Goal: Transaction & Acquisition: Subscribe to service/newsletter

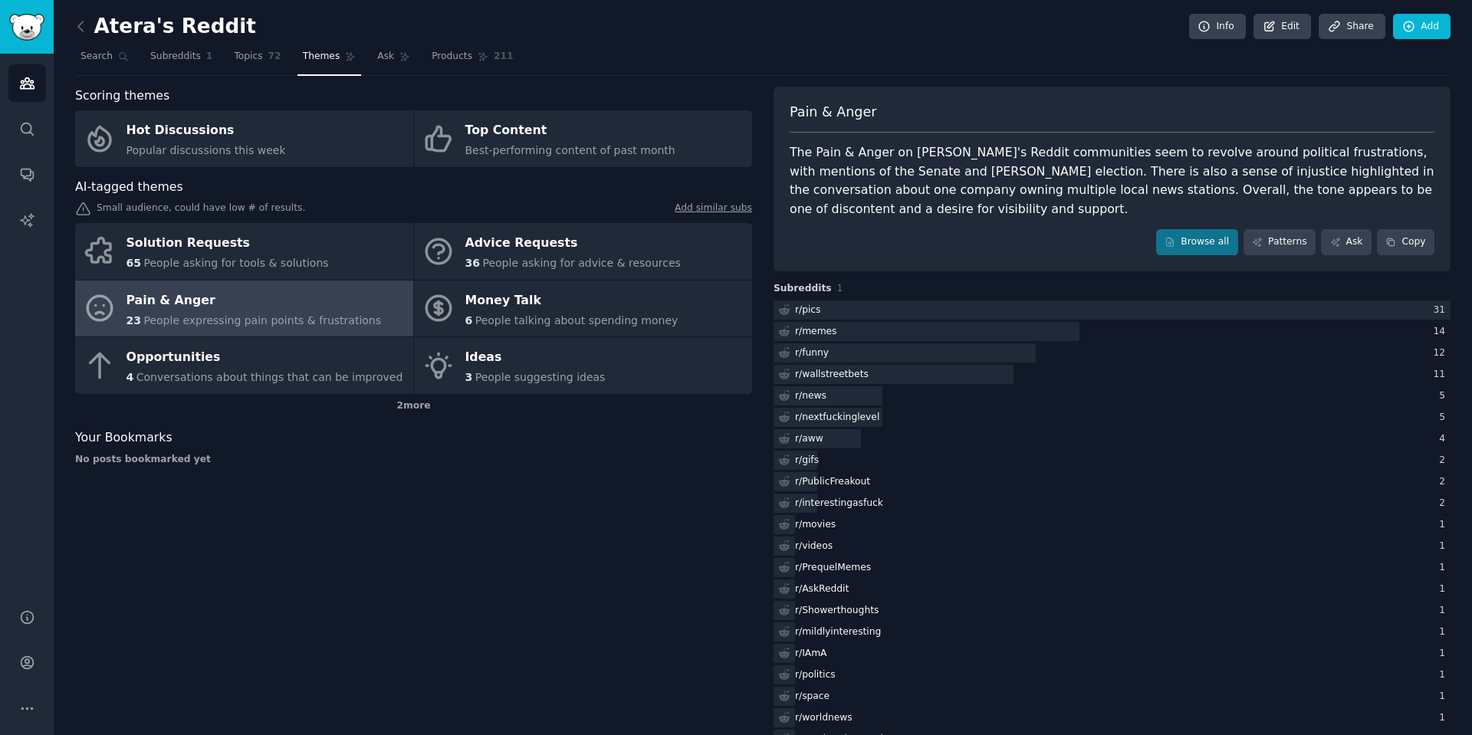
scroll to position [38, 0]
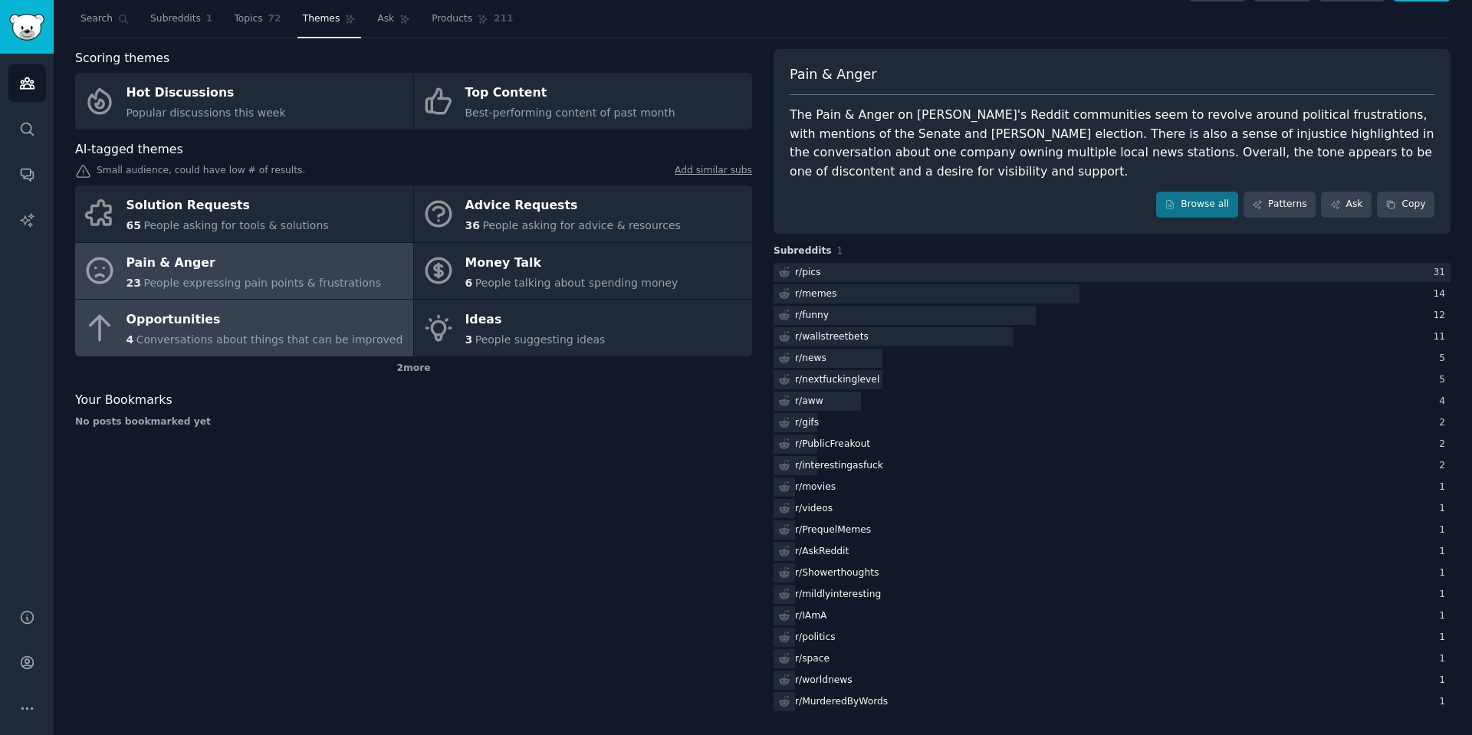
click at [159, 305] on link "Opportunities 4 Conversations about things that can be improved" at bounding box center [244, 328] width 338 height 57
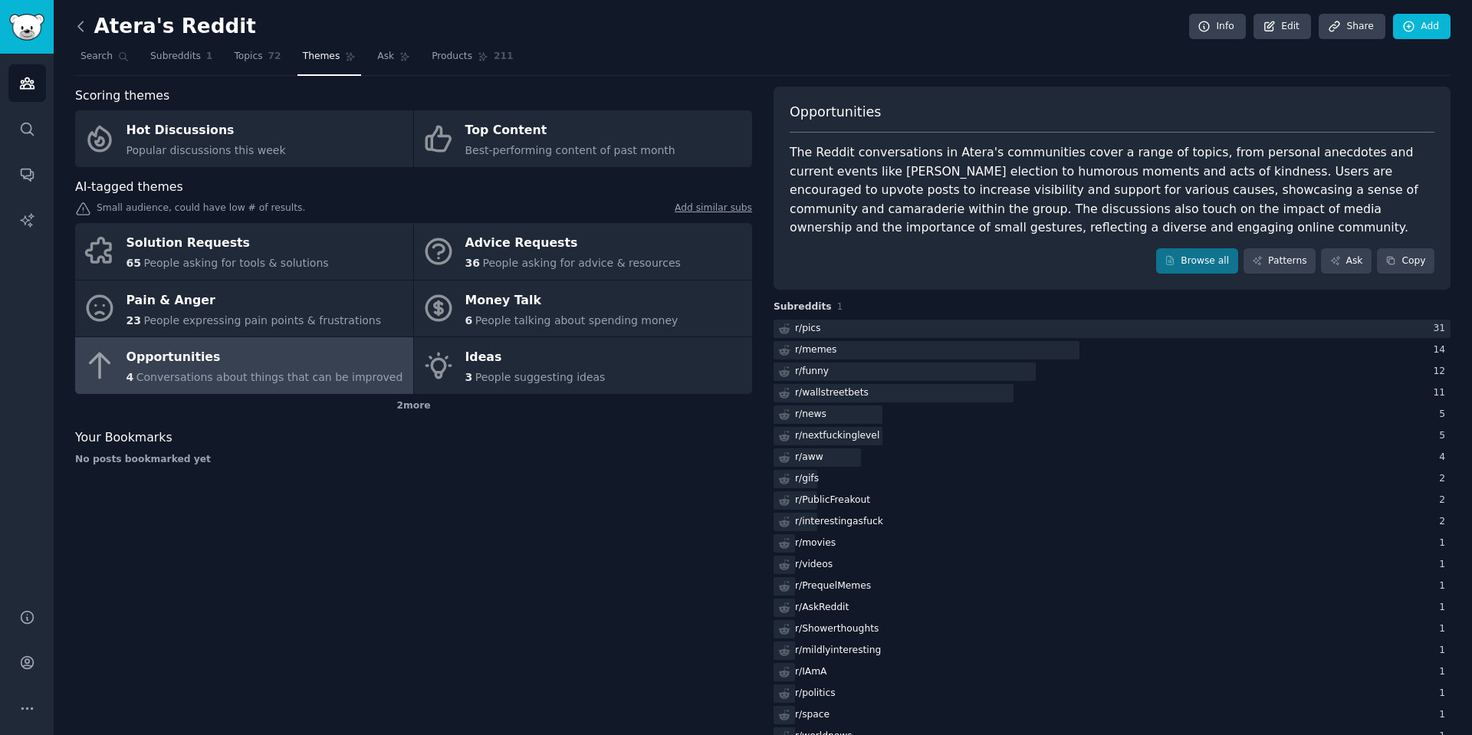
click at [80, 25] on icon at bounding box center [81, 26] width 16 height 16
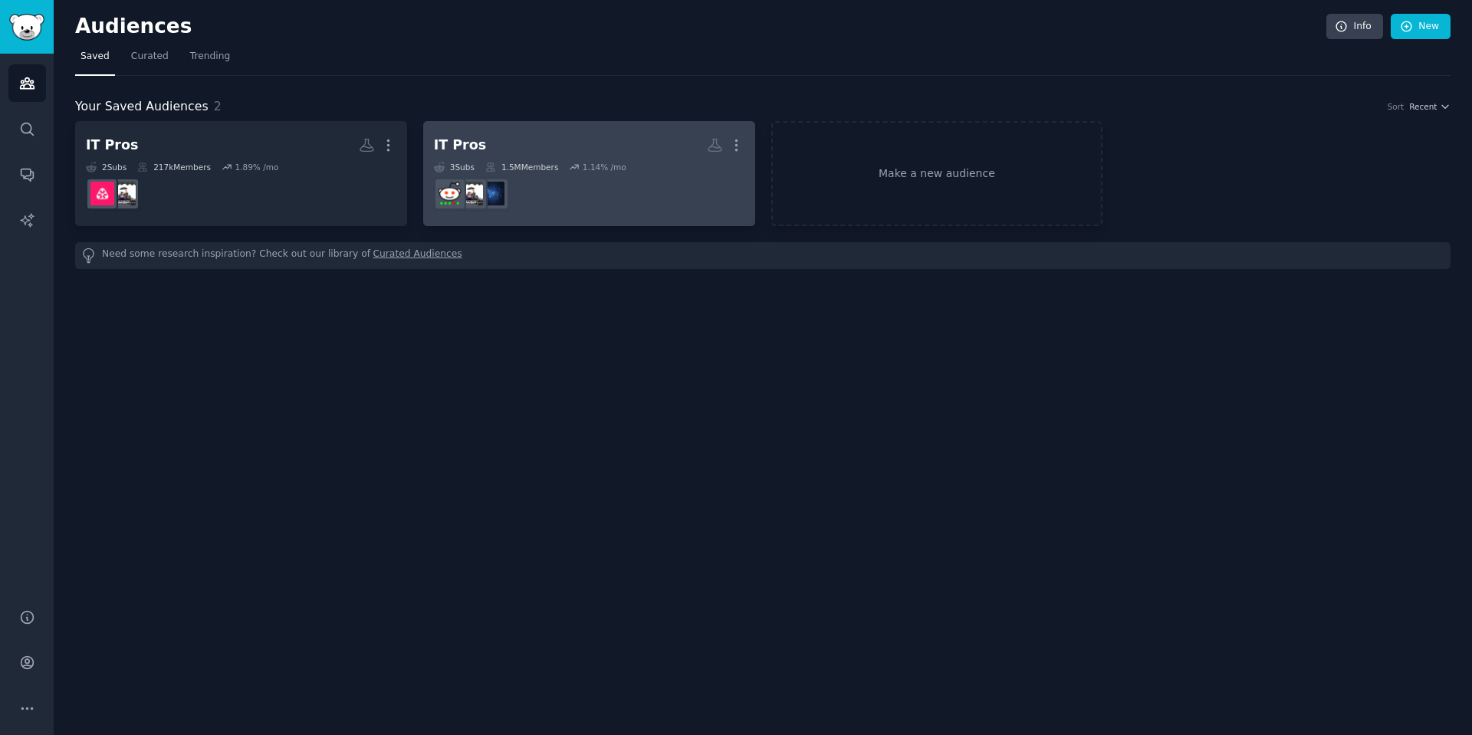
click at [532, 156] on h2 "IT Pros More" at bounding box center [589, 145] width 310 height 27
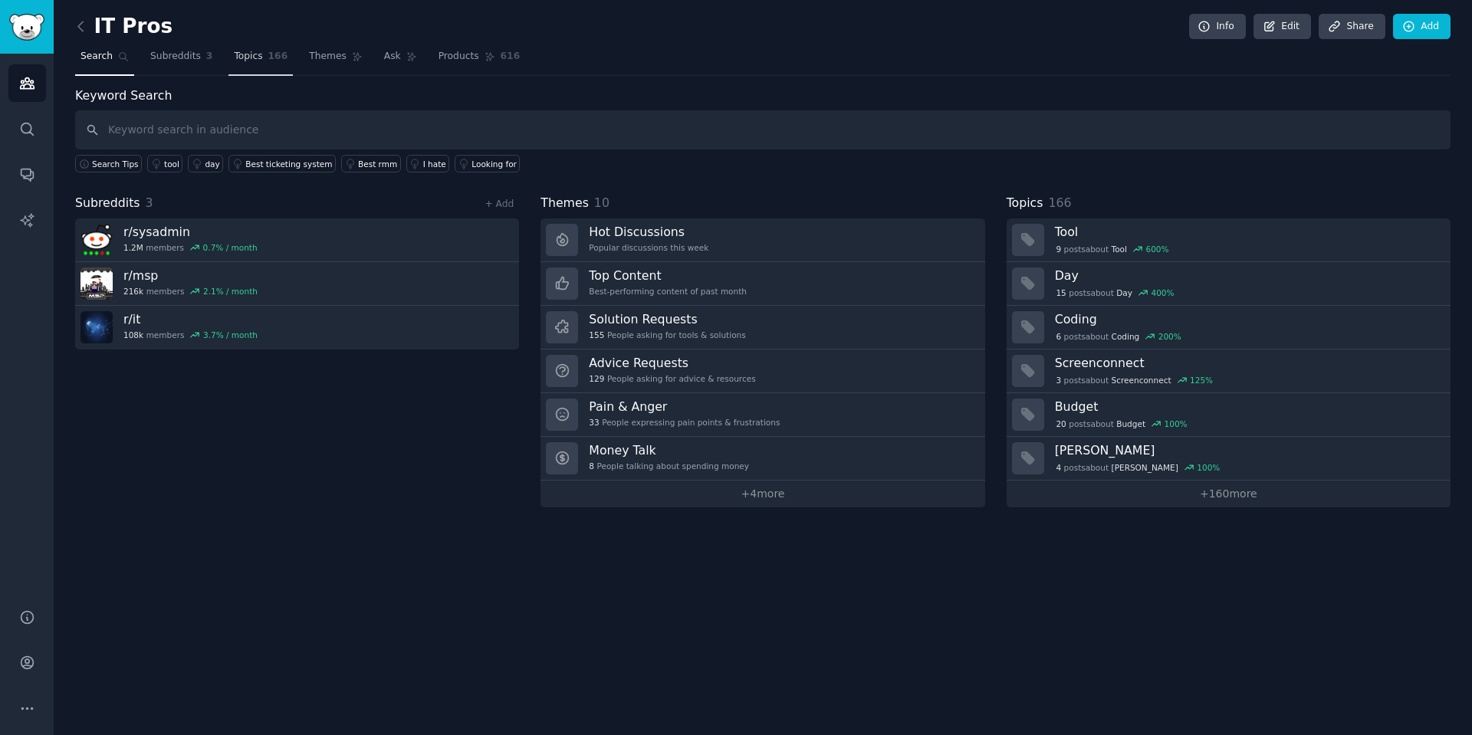
click at [244, 68] on link "Topics 166" at bounding box center [260, 59] width 64 height 31
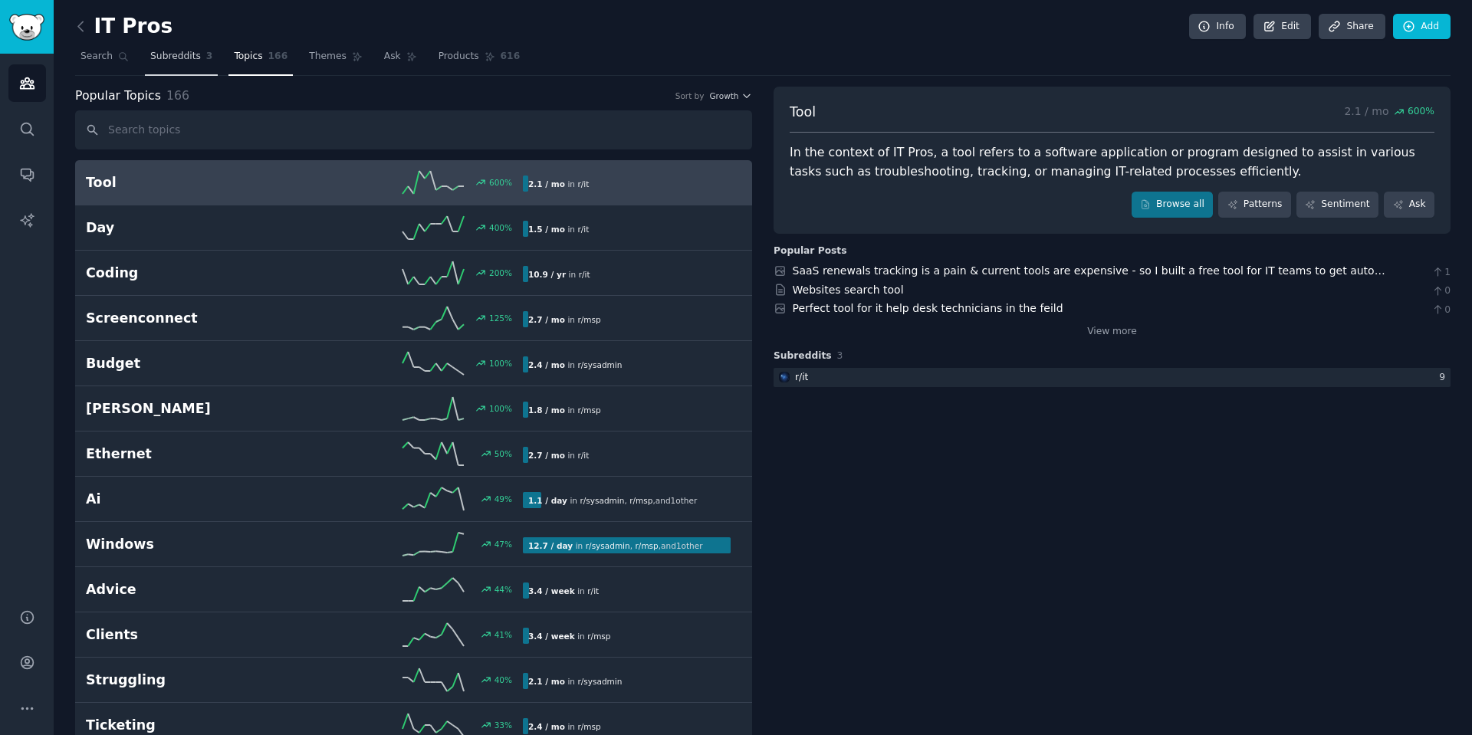
click at [193, 63] on span "Subreddits" at bounding box center [175, 57] width 51 height 14
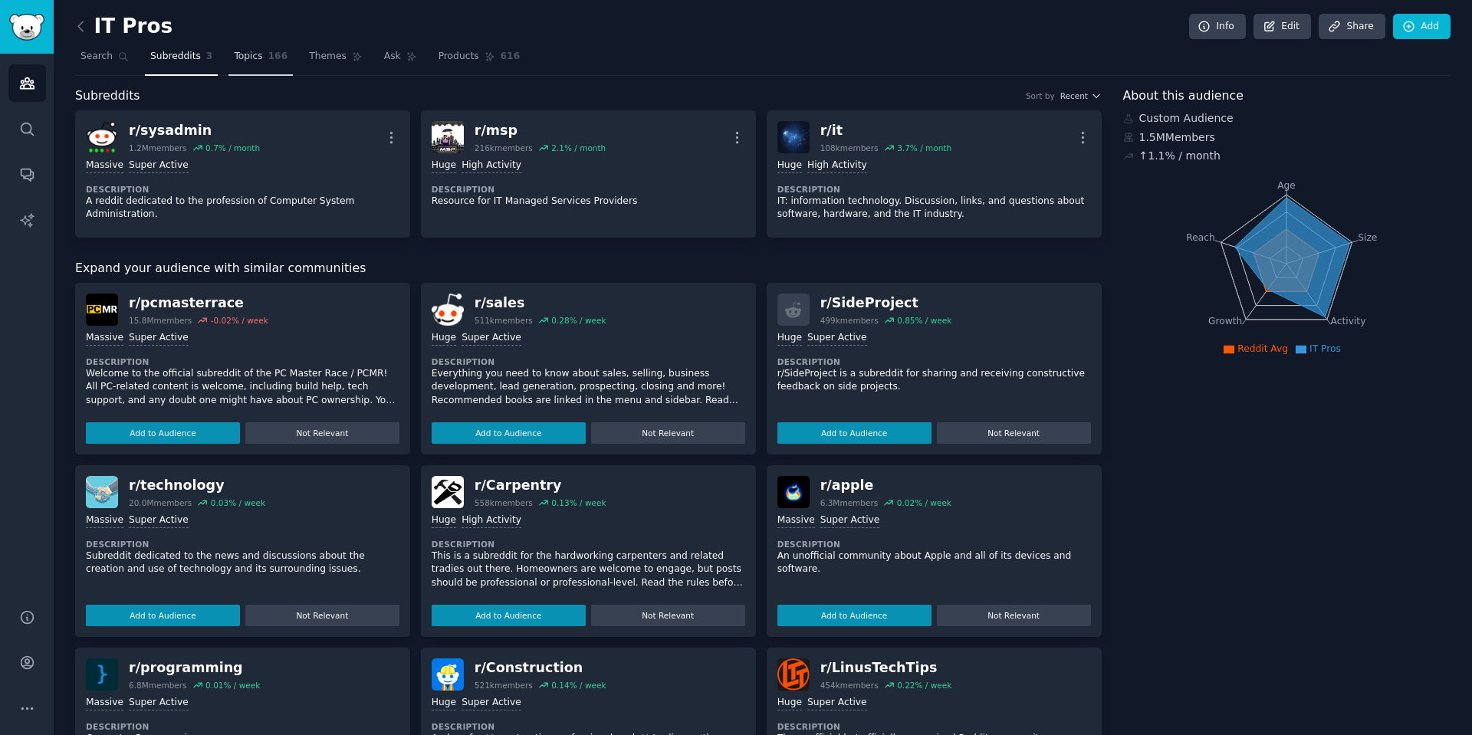
click at [253, 48] on link "Topics 166" at bounding box center [260, 59] width 64 height 31
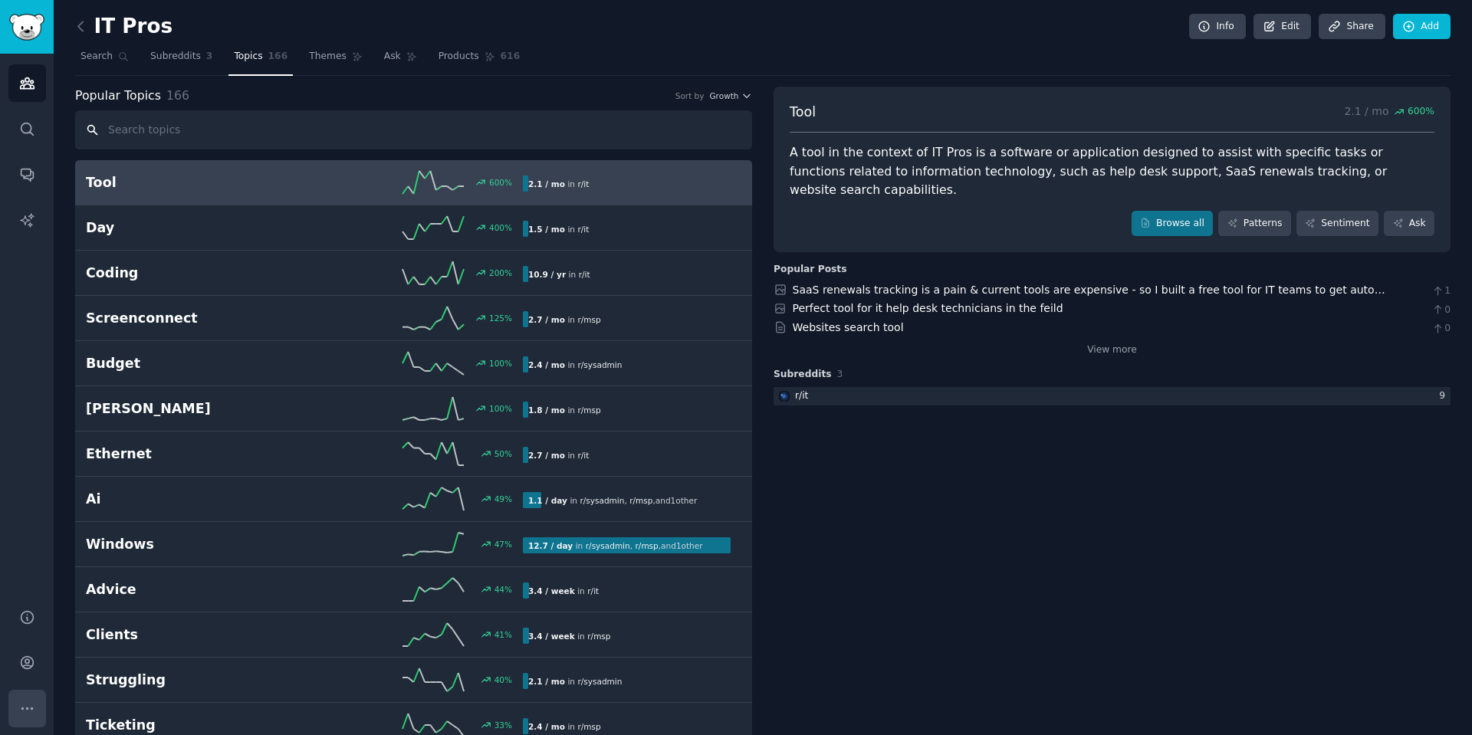
click at [23, 704] on icon "Sidebar" at bounding box center [27, 709] width 16 height 16
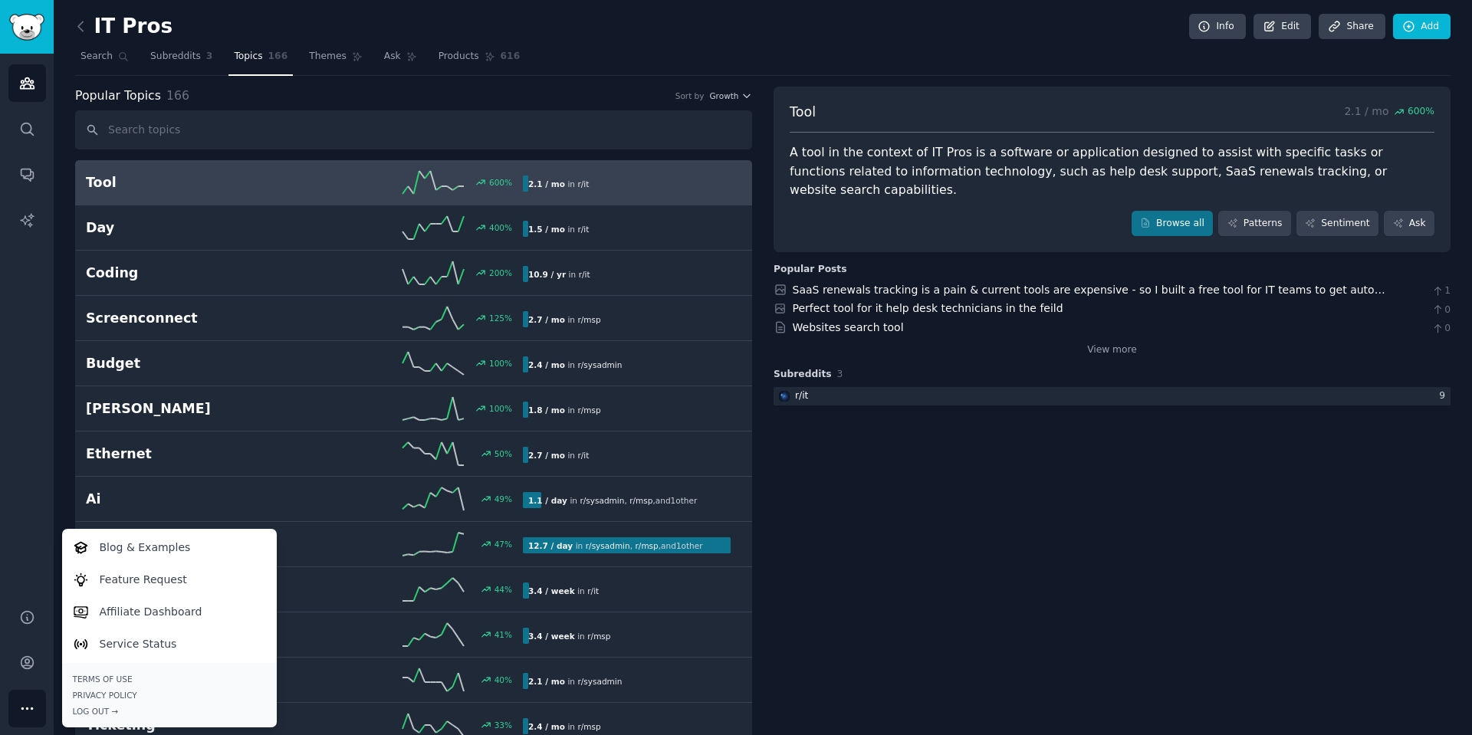
click at [22, 701] on icon "Sidebar" at bounding box center [27, 709] width 16 height 16
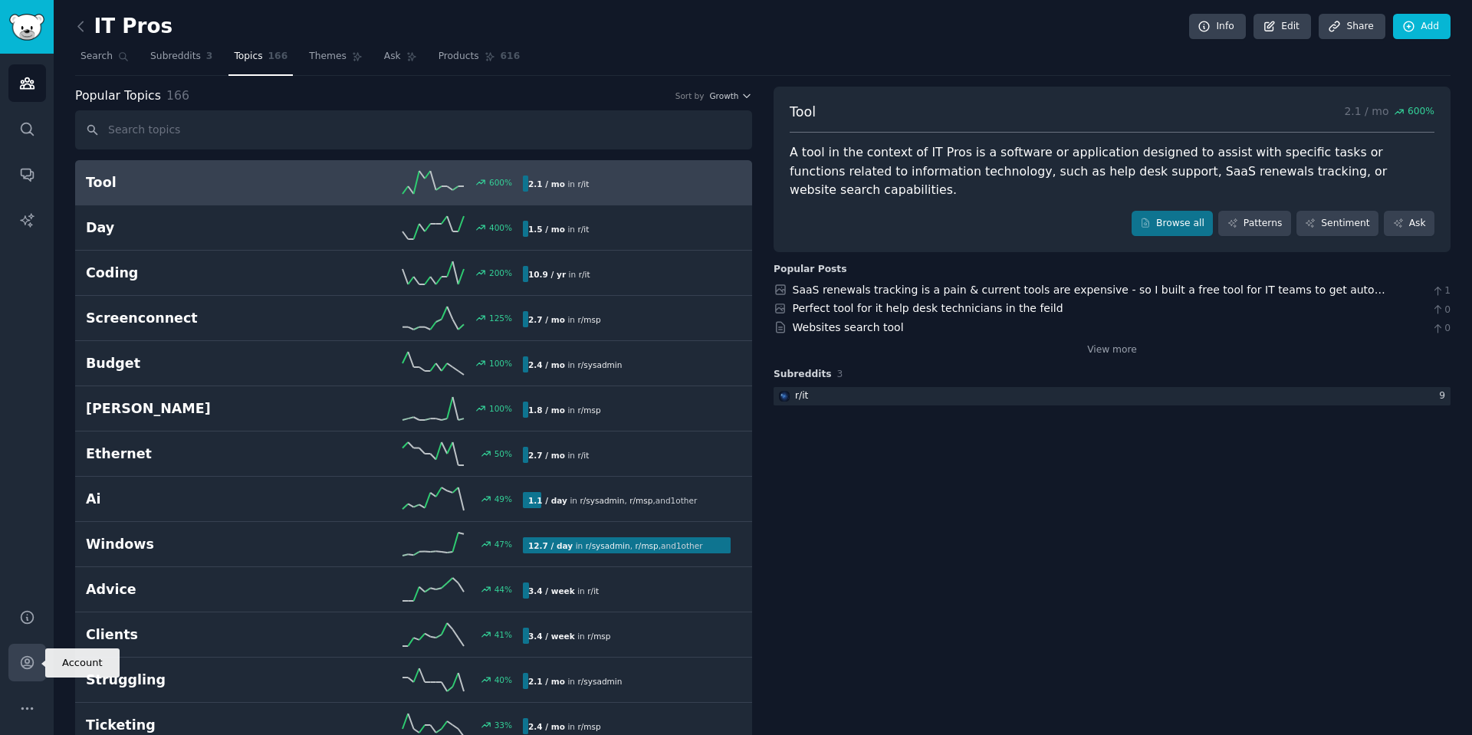
click at [16, 667] on link "Account" at bounding box center [27, 663] width 38 height 38
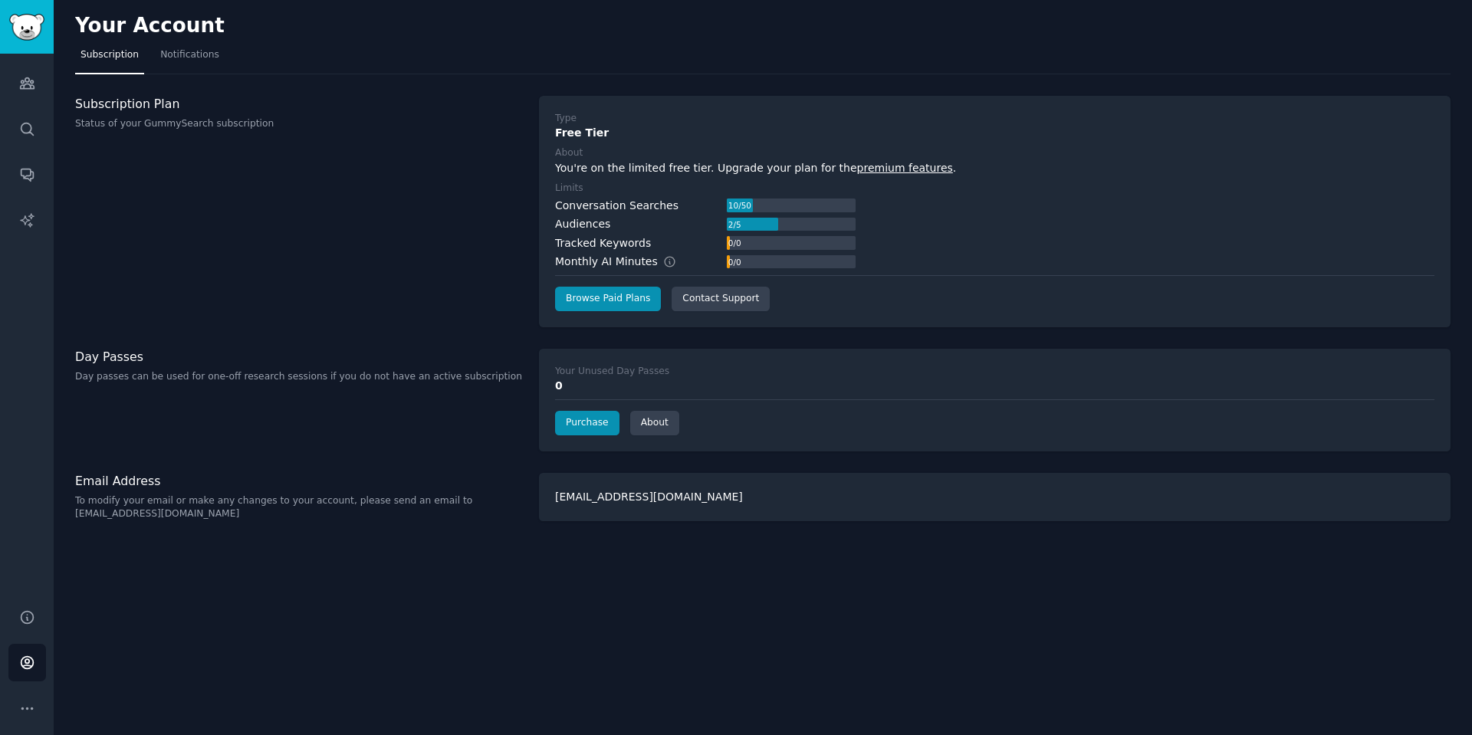
click at [121, 107] on h3 "Subscription Plan" at bounding box center [299, 104] width 448 height 16
click at [614, 296] on link "Browse Paid Plans" at bounding box center [608, 299] width 106 height 25
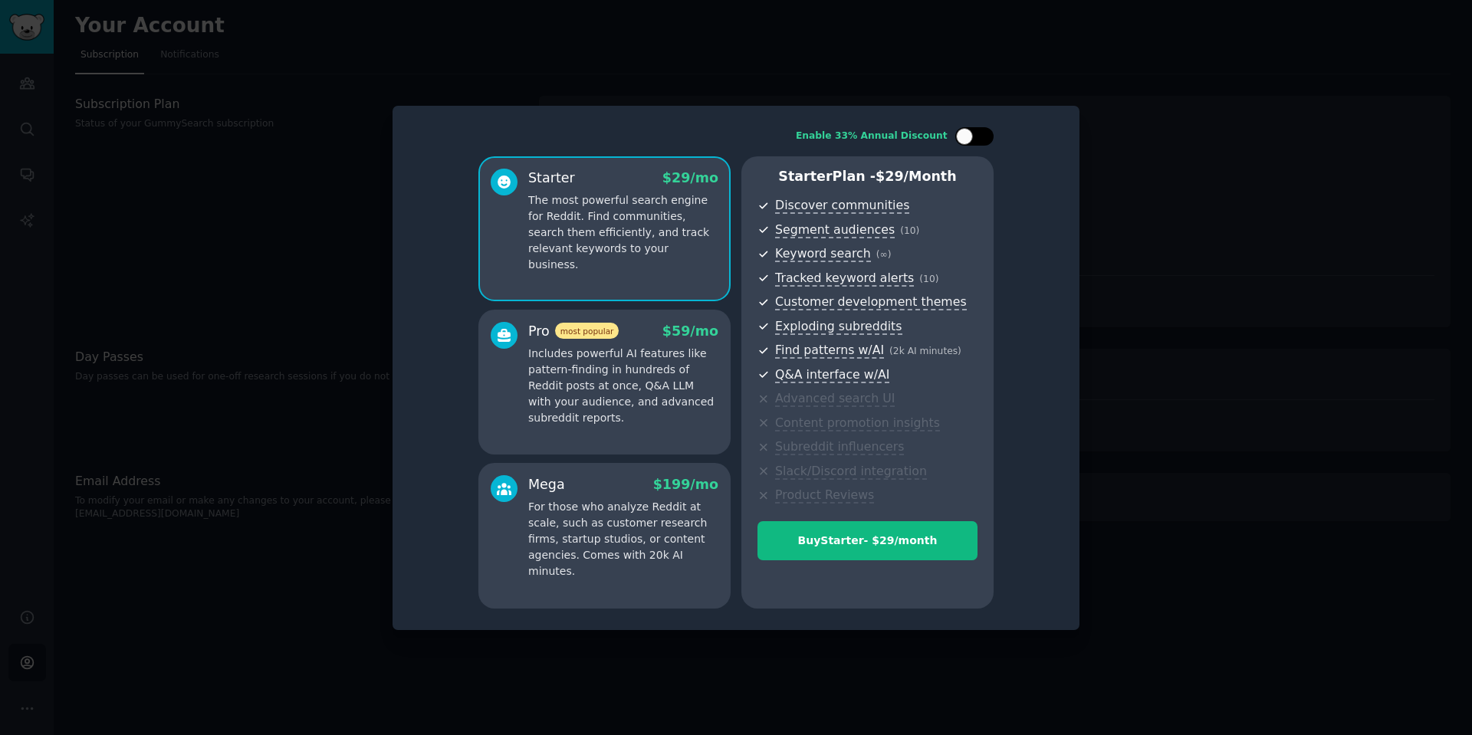
click at [961, 137] on div at bounding box center [964, 136] width 17 height 17
checkbox input "true"
